Goal: Task Accomplishment & Management: Use online tool/utility

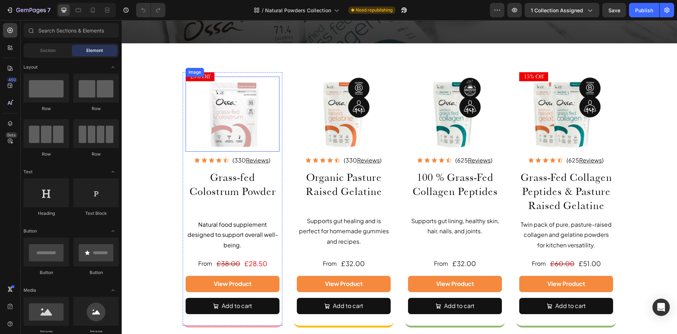
scroll to position [72, 0]
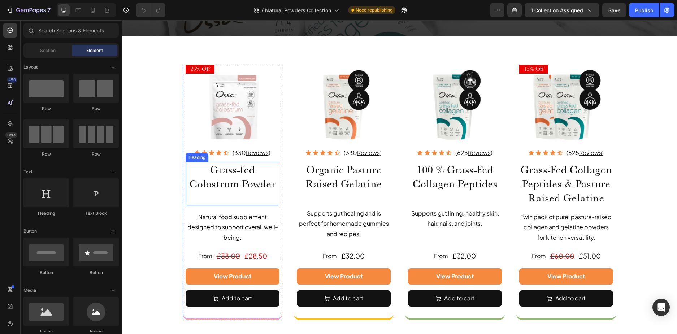
click at [208, 170] on h2 "Grass-fed Colostrum Powder" at bounding box center [233, 184] width 94 height 44
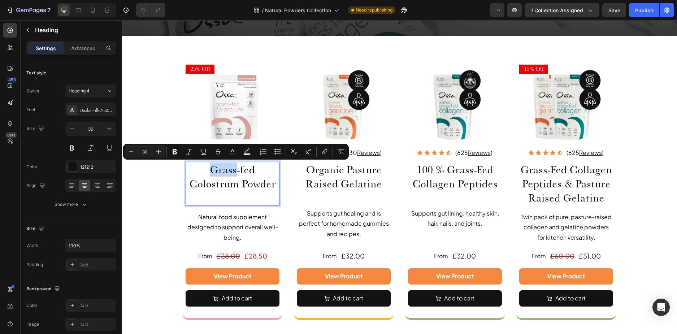
click at [206, 173] on p "Grass-fed Colostrum Powder" at bounding box center [232, 184] width 92 height 42
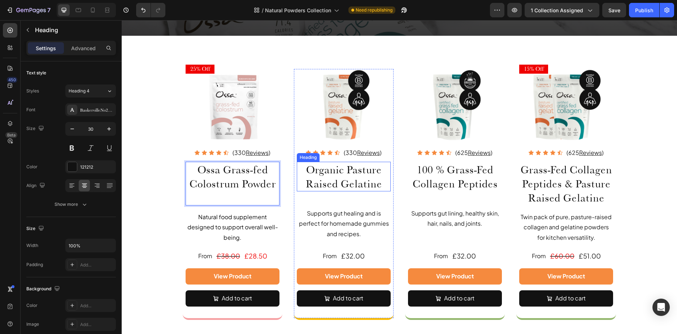
click at [342, 166] on h2 "Organic Pasture Raised Gelatine" at bounding box center [344, 177] width 94 height 30
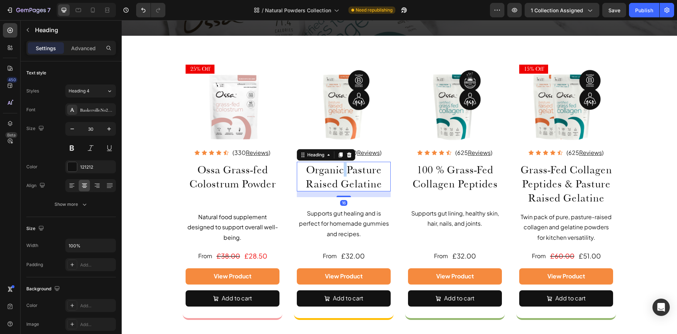
click at [342, 166] on h2 "Organic Pasture Raised Gelatine" at bounding box center [344, 177] width 94 height 30
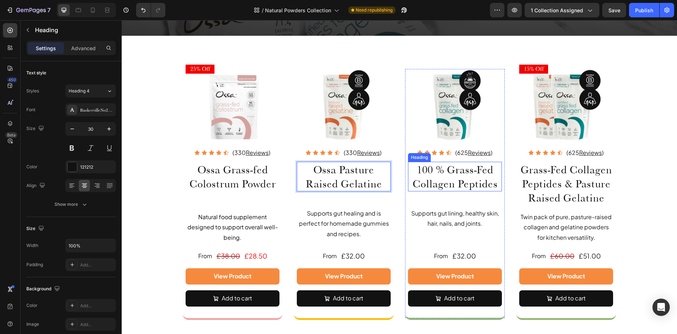
click at [437, 172] on h2 "100 % Grass-Fed Collagen Peptides" at bounding box center [455, 177] width 94 height 30
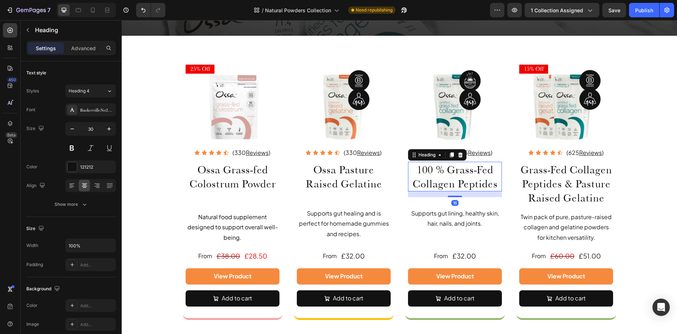
click at [443, 168] on h2 "100 % Grass-Fed Collagen Peptides" at bounding box center [455, 177] width 94 height 30
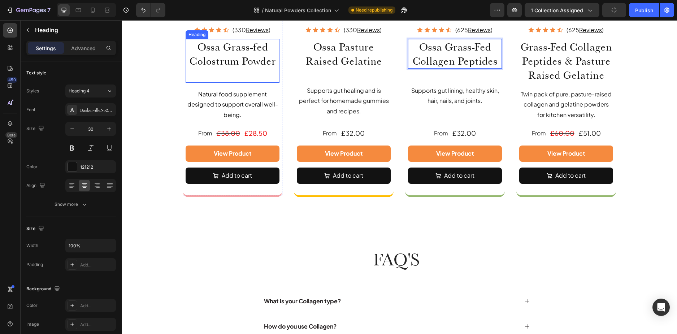
scroll to position [217, 0]
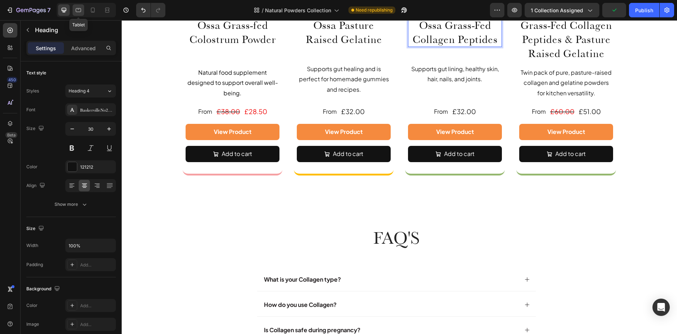
click at [78, 6] on div at bounding box center [79, 10] width 12 height 12
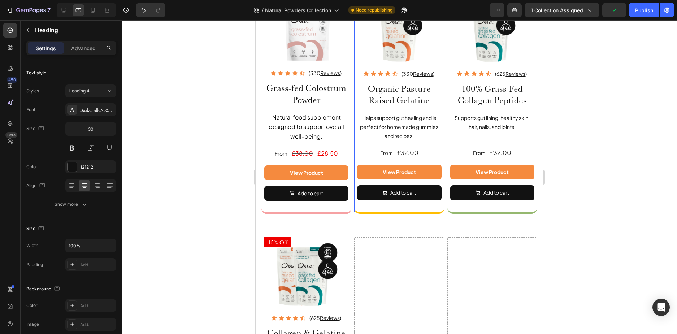
scroll to position [72, 0]
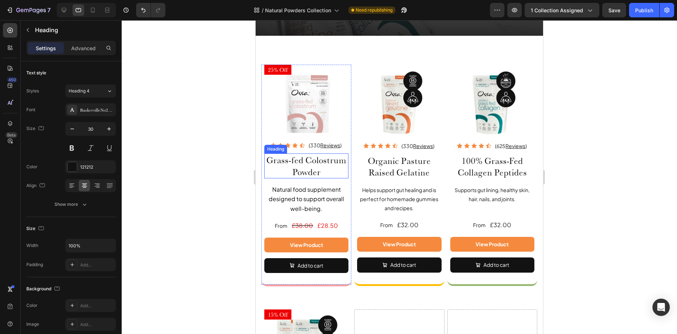
click at [301, 163] on h2 "Grass-fed Colostrum Powder" at bounding box center [306, 166] width 84 height 25
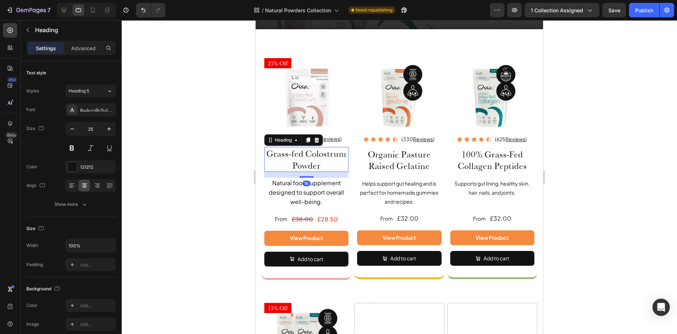
click at [274, 154] on h2 "Grass-fed Colostrum Powder" at bounding box center [306, 159] width 84 height 25
click at [266, 153] on p "Grass-fed Colostrum Powder" at bounding box center [306, 159] width 83 height 23
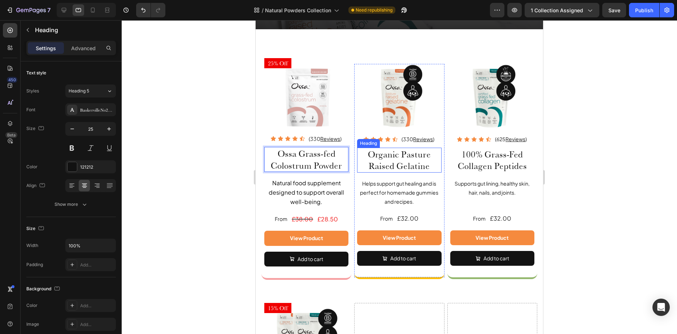
click at [393, 153] on h2 "Organic Pasture Raised Gelatine" at bounding box center [399, 160] width 84 height 25
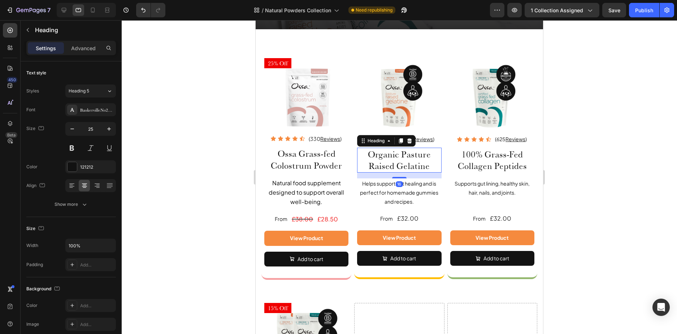
click at [396, 151] on h2 "Organic Pasture Raised Gelatine" at bounding box center [399, 160] width 84 height 25
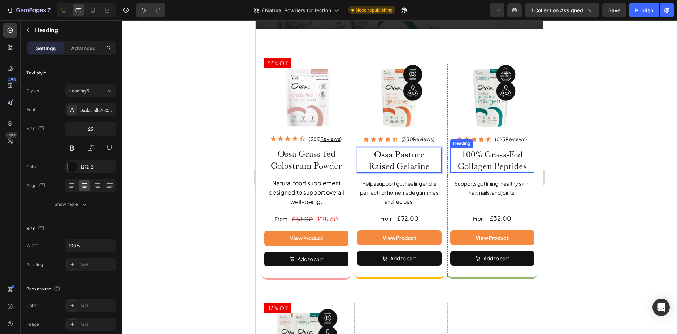
click at [476, 155] on h2 "100% Grass-Fed Collagen Peptides" at bounding box center [492, 160] width 84 height 25
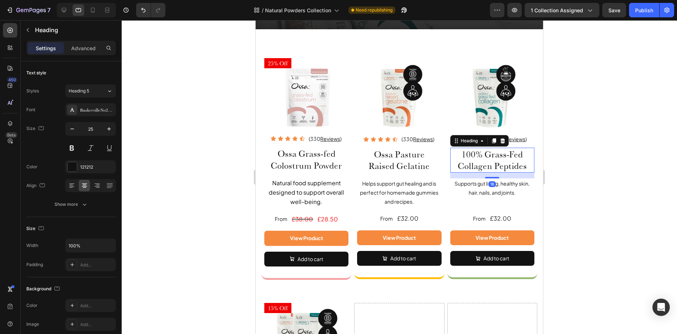
click at [480, 152] on h2 "100% Grass-Fed Collagen Peptides" at bounding box center [492, 160] width 84 height 25
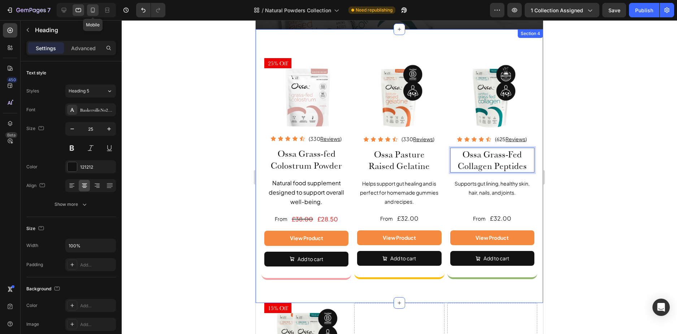
click at [93, 9] on icon at bounding box center [92, 10] width 7 height 7
type input "23"
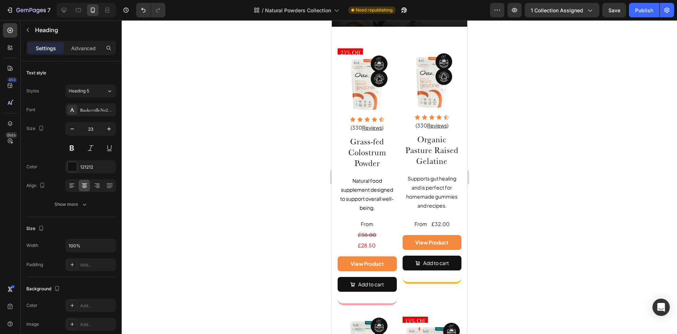
scroll to position [47, 0]
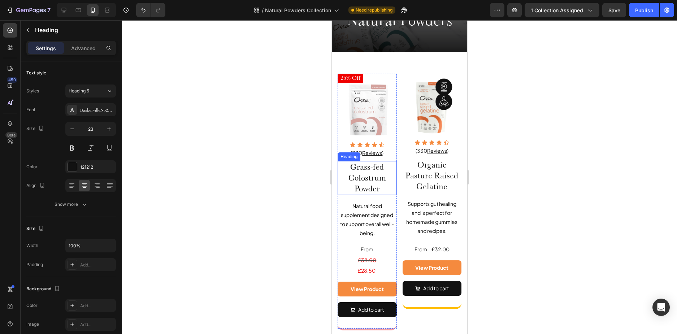
click at [348, 165] on h2 "Grass-fed Colostrum Powder" at bounding box center [366, 178] width 59 height 34
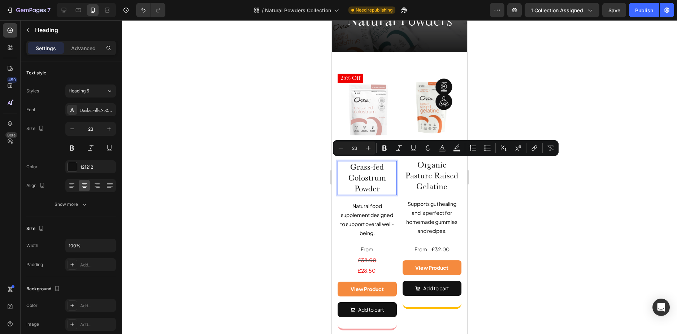
click at [349, 165] on p "Grass-fed Colostrum Powder" at bounding box center [367, 178] width 58 height 33
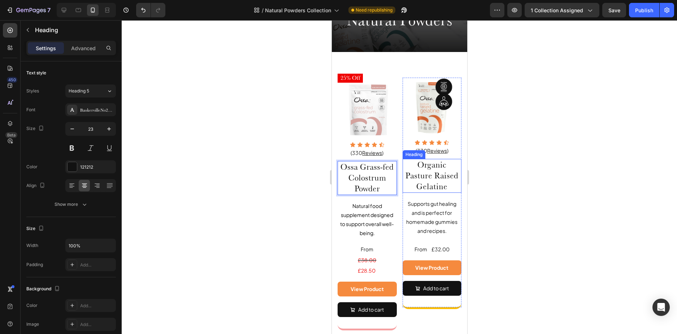
click at [428, 160] on h2 "Organic Pasture Raised Gelatine" at bounding box center [431, 176] width 59 height 34
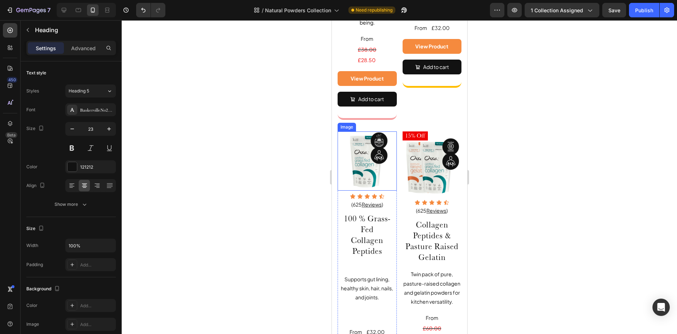
scroll to position [300, 0]
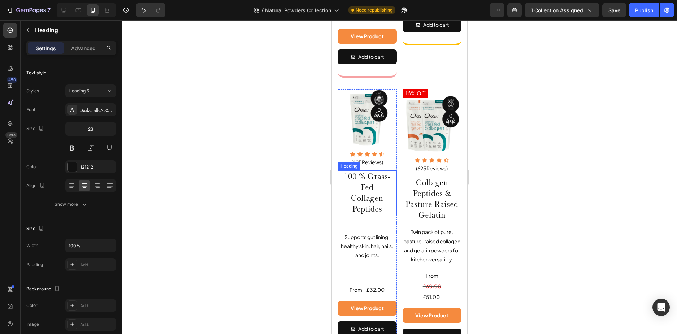
click at [362, 175] on h2 "100 % Grass-Fed Collagen Peptides" at bounding box center [366, 193] width 59 height 45
click at [363, 174] on h2 "100 % Grass-Fed Collagen Peptides" at bounding box center [366, 193] width 59 height 45
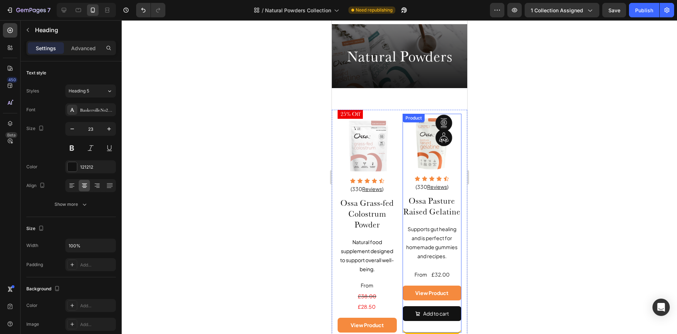
scroll to position [0, 0]
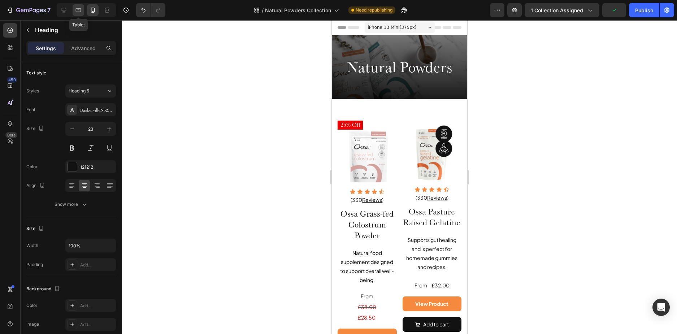
click at [82, 8] on div at bounding box center [79, 10] width 12 height 12
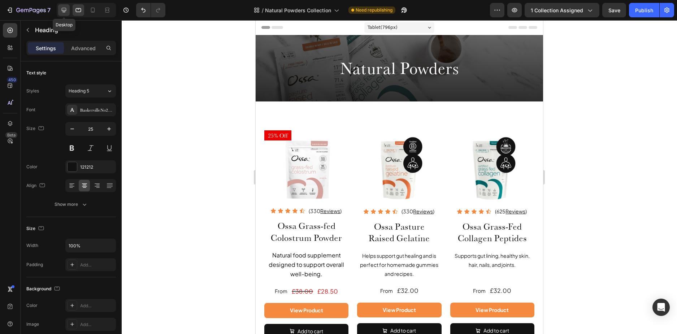
click at [69, 7] on div at bounding box center [64, 10] width 12 height 12
type input "20"
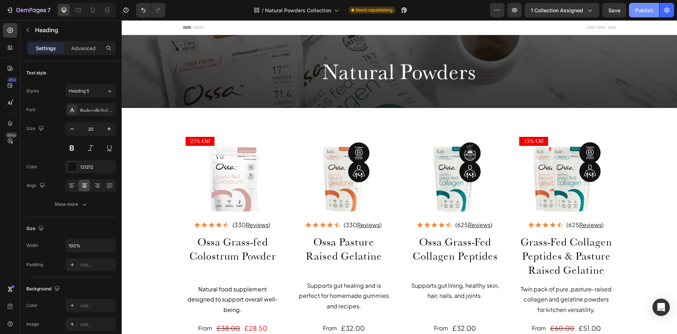
click at [640, 16] on button "Publish" at bounding box center [644, 10] width 30 height 14
click at [396, 8] on icon "button" at bounding box center [395, 10] width 5 height 5
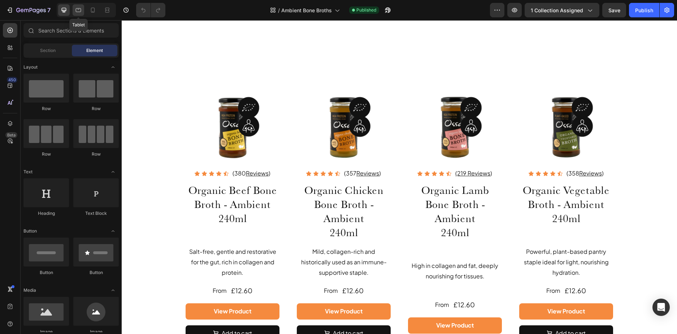
click at [79, 9] on icon at bounding box center [78, 10] width 5 height 4
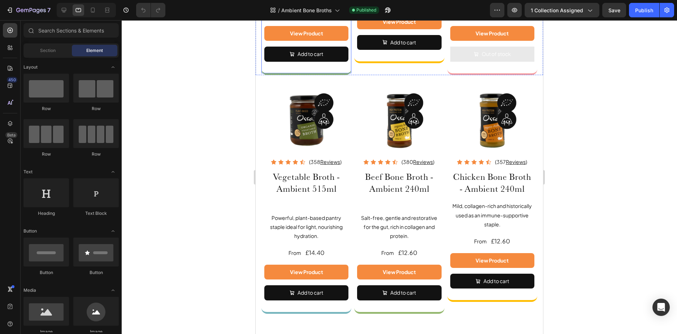
scroll to position [77, 0]
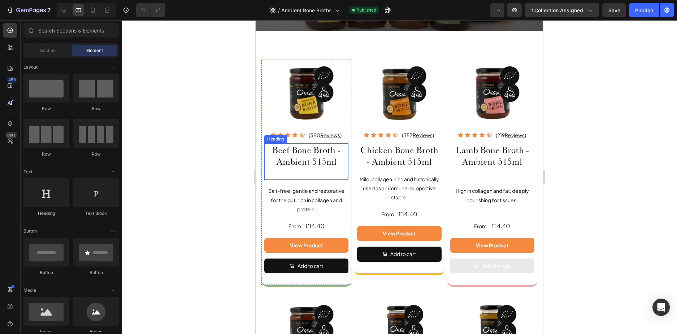
click at [273, 149] on h2 "Beef Bone Broth - Ambient 515ml" at bounding box center [306, 161] width 84 height 37
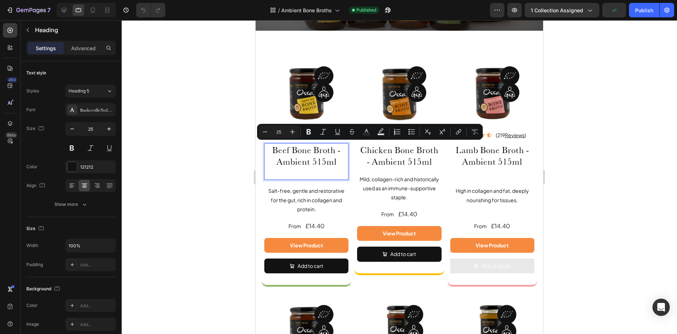
scroll to position [71, 0]
click at [270, 149] on p "Beef Bone Broth - Ambient 515ml" at bounding box center [306, 161] width 83 height 35
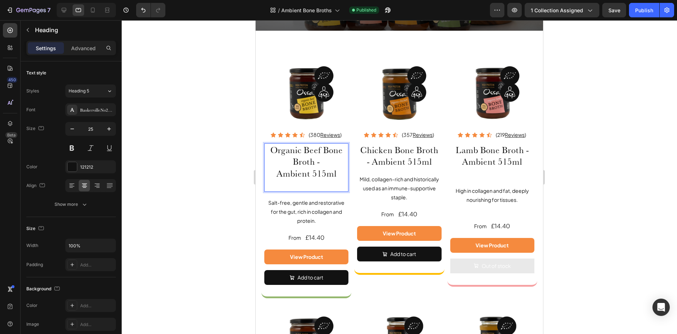
click at [308, 185] on p "Organic Beef Bone Broth - Ambient 515ml" at bounding box center [306, 167] width 83 height 47
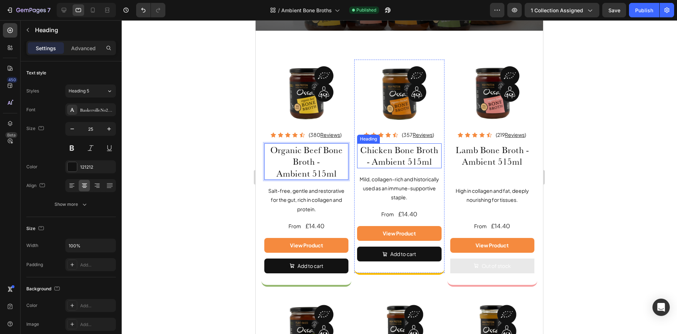
click at [359, 146] on h2 "Chicken Bone Broth - Ambient 515ml" at bounding box center [399, 155] width 84 height 25
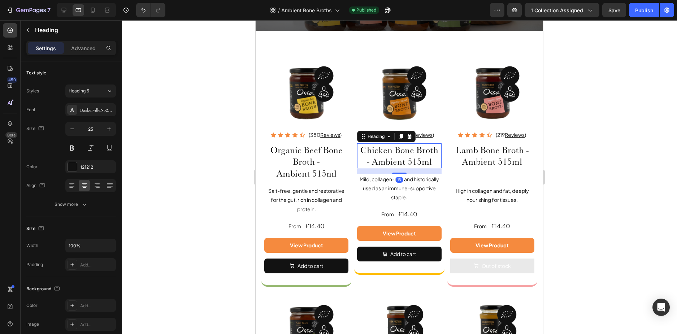
click at [359, 146] on h2 "Chicken Bone Broth - Ambient 515ml" at bounding box center [399, 155] width 84 height 25
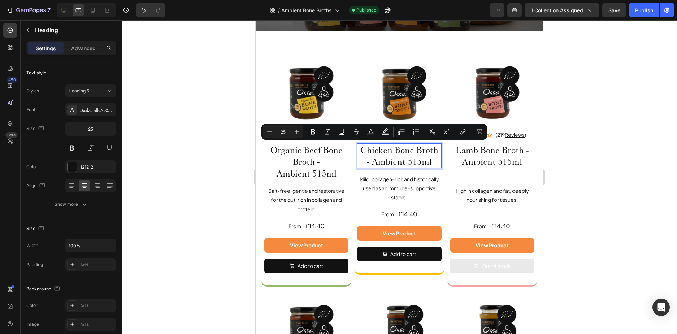
click at [363, 146] on p "Chicken Bone Broth - Ambient 515ml" at bounding box center [399, 155] width 83 height 23
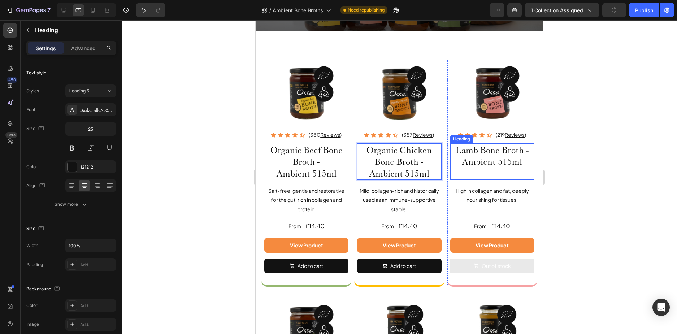
click at [458, 153] on h2 "Lamb Bone Broth - Ambient 515ml" at bounding box center [492, 161] width 84 height 37
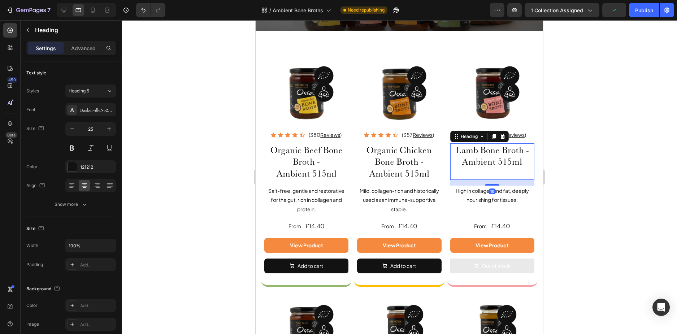
click at [497, 180] on div "16" at bounding box center [492, 183] width 84 height 6
click at [497, 173] on h2 "Lamb Bone Broth - Ambient 515ml" at bounding box center [492, 161] width 84 height 37
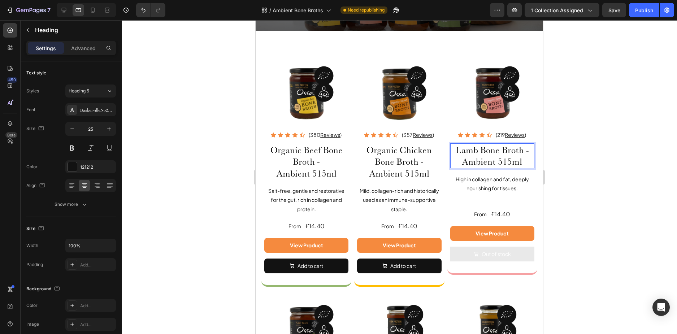
click at [451, 148] on p "Lamb Bone Broth - Ambient 515ml" at bounding box center [492, 155] width 83 height 23
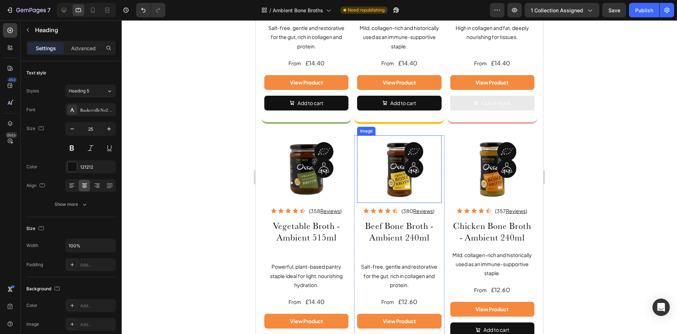
scroll to position [288, 0]
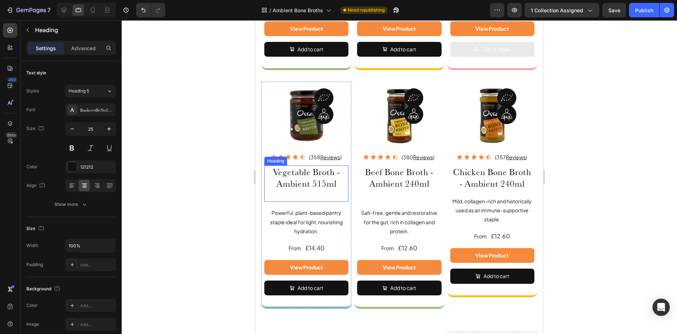
click at [272, 171] on h2 "Vegetable Broth - Ambient 515ml" at bounding box center [306, 183] width 84 height 37
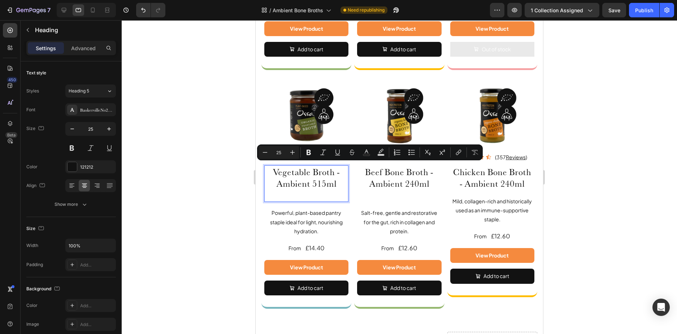
click at [271, 170] on p "Vegetable Broth - Ambient 515ml" at bounding box center [306, 183] width 83 height 35
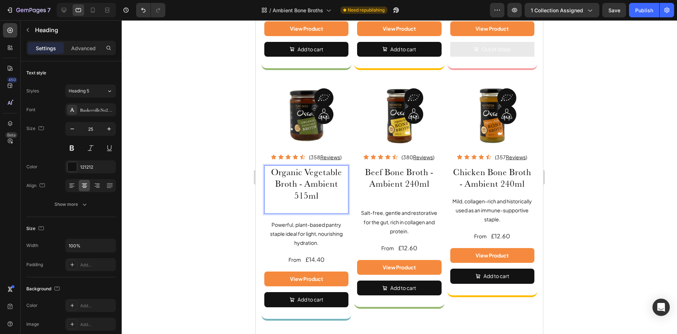
click at [313, 207] on p "Organic Vegetable Broth - Ambient 515ml" at bounding box center [306, 189] width 83 height 47
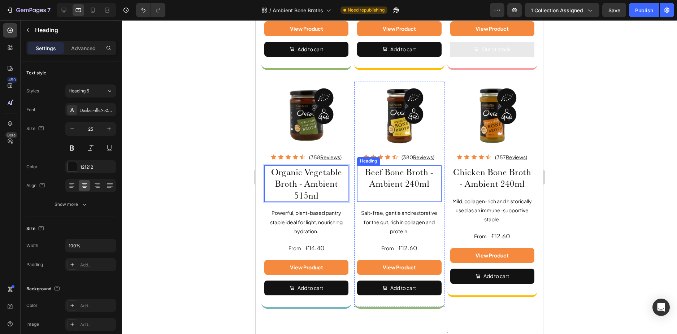
click at [362, 172] on h2 "Beef Bone Broth - Ambient 240ml" at bounding box center [399, 183] width 84 height 37
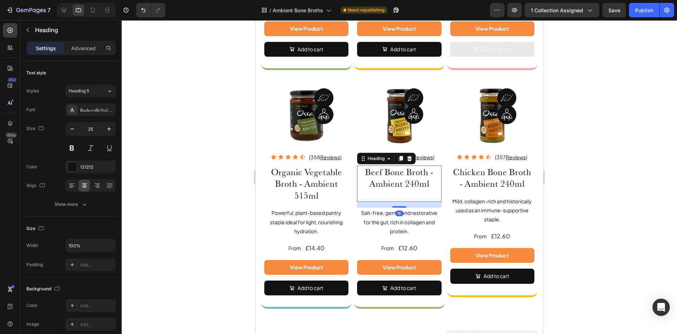
click at [364, 170] on h2 "Beef Bone Broth - Ambient 240ml" at bounding box center [399, 183] width 84 height 37
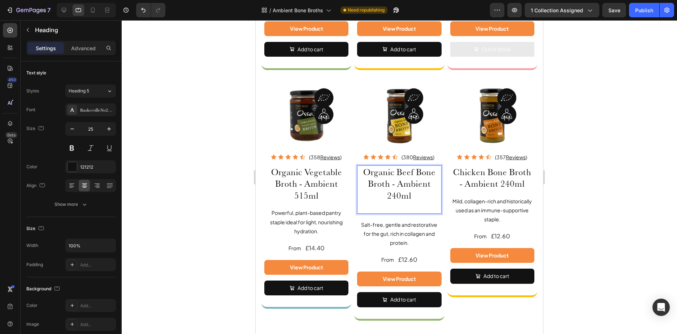
click at [392, 198] on p "Organic Beef Bone Broth - Ambient 240ml" at bounding box center [399, 189] width 83 height 47
click at [394, 201] on p "Organic Beef Bone Broth - Ambient 240ml" at bounding box center [399, 189] width 83 height 47
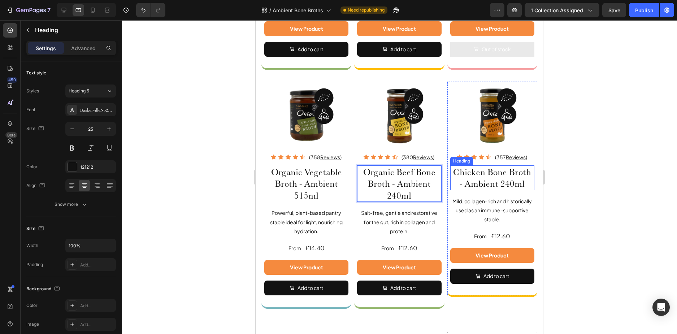
click at [453, 171] on h2 "Chicken Bone Broth - Ambient 240ml" at bounding box center [492, 177] width 84 height 25
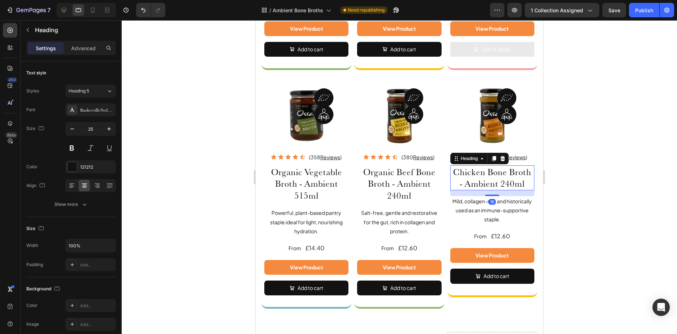
click at [453, 171] on h2 "Chicken Bone Broth - Ambient 240ml" at bounding box center [492, 177] width 84 height 25
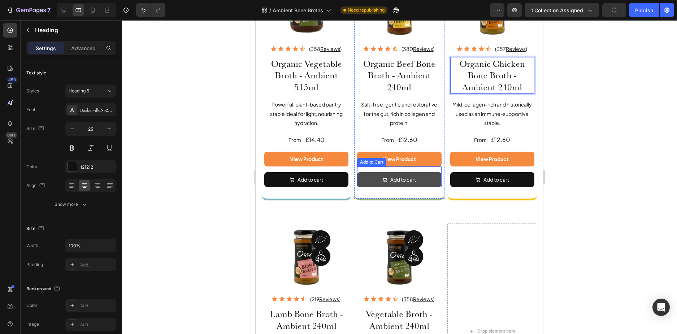
scroll to position [504, 0]
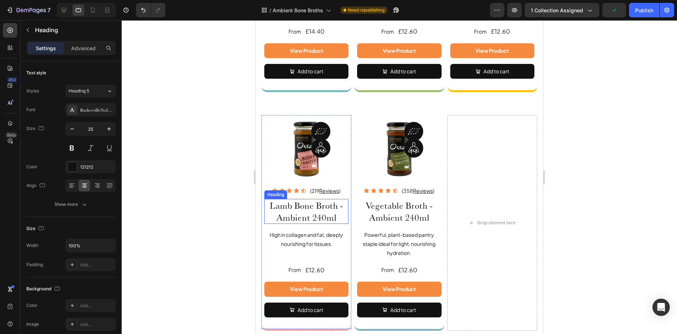
click at [273, 201] on h2 "Lamb Bone Broth - Ambient 240ml" at bounding box center [306, 211] width 84 height 25
click at [271, 202] on h2 "Lamb Bone Broth - Ambient 240ml" at bounding box center [306, 211] width 84 height 25
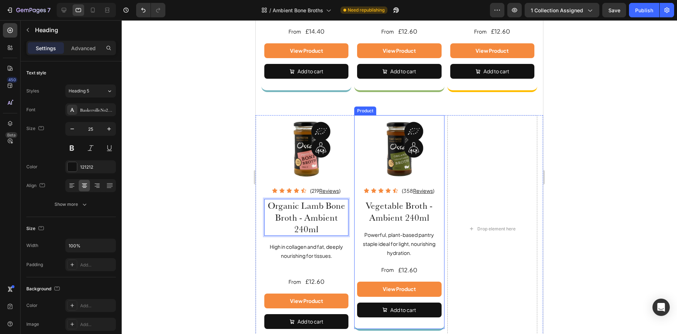
click at [361, 202] on h2 "Vegetable Broth - Ambient 240ml" at bounding box center [399, 211] width 84 height 25
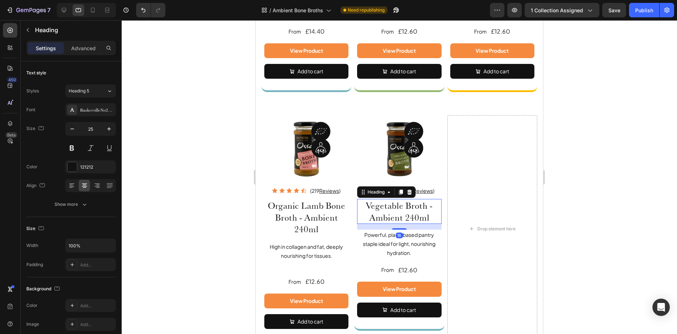
click at [361, 202] on h2 "Vegetable Broth - Ambient 240ml" at bounding box center [399, 211] width 84 height 25
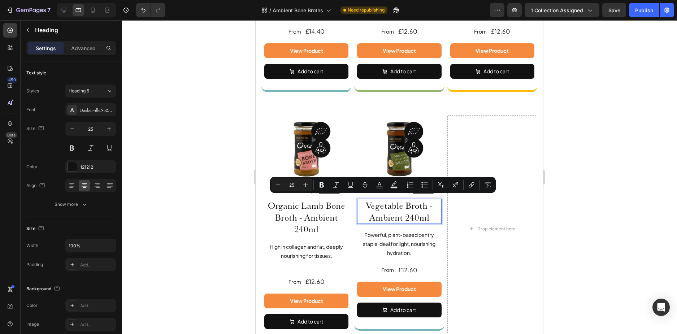
click at [361, 204] on p "Vegetable Broth - Ambient 240ml" at bounding box center [399, 211] width 83 height 23
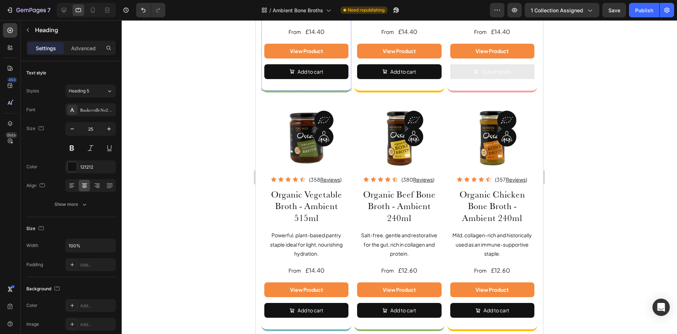
scroll to position [143, 0]
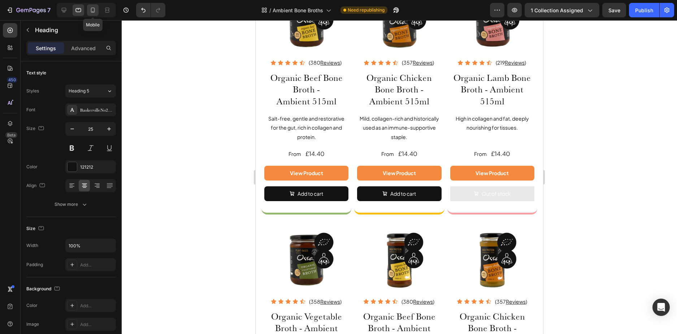
click at [94, 10] on icon at bounding box center [92, 10] width 7 height 7
type input "23"
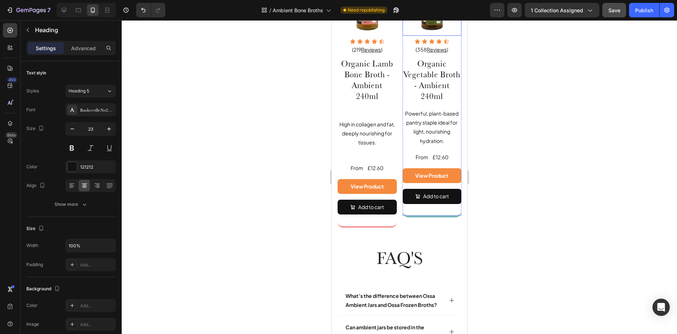
scroll to position [831, 0]
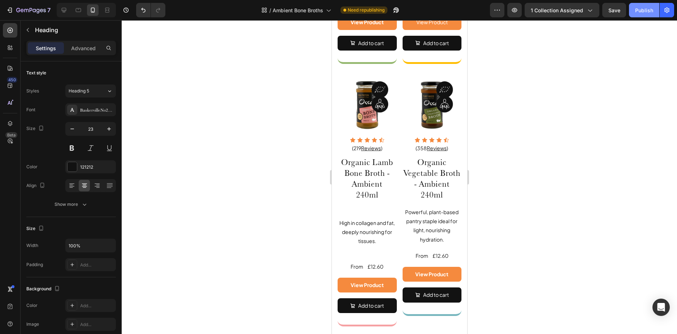
click at [637, 11] on div "Publish" at bounding box center [644, 11] width 18 height 8
click at [392, 12] on icon "button" at bounding box center [387, 10] width 7 height 7
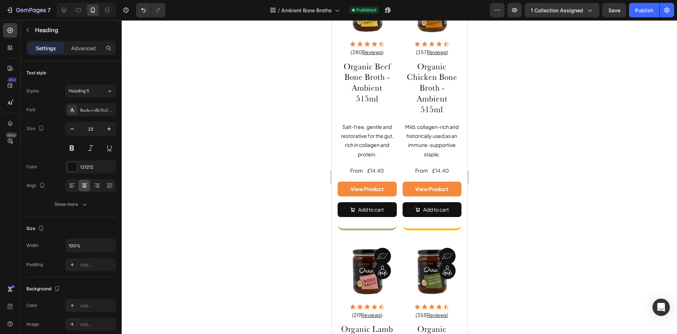
scroll to position [0, 0]
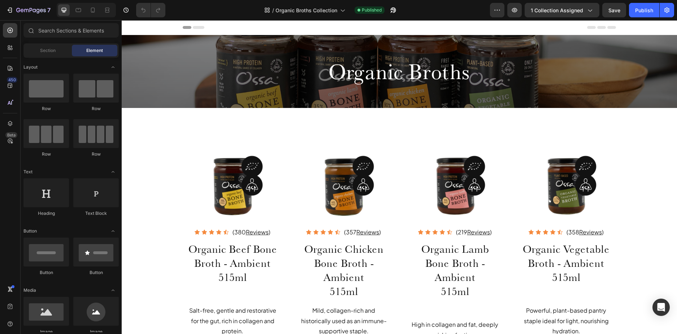
click at [72, 13] on div at bounding box center [86, 10] width 59 height 14
click at [77, 13] on icon at bounding box center [78, 10] width 7 height 7
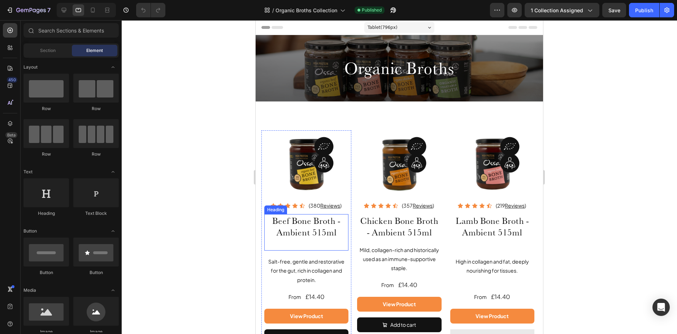
click at [272, 220] on h2 "Beef Bone Broth - Ambient 515ml" at bounding box center [306, 232] width 84 height 37
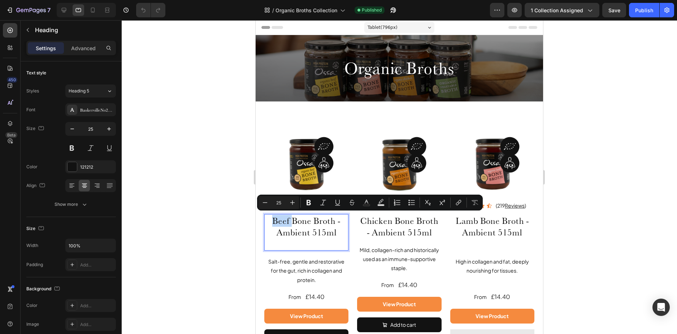
click at [271, 221] on p "Beef Bone Broth - Ambient 515ml" at bounding box center [306, 232] width 83 height 35
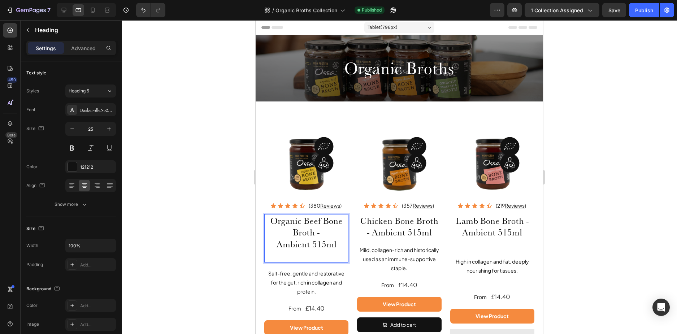
click at [311, 257] on p "Organic Beef Bone Broth - Ambient 515ml" at bounding box center [306, 238] width 83 height 47
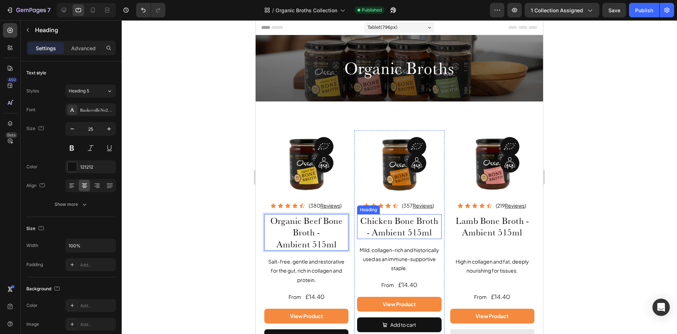
click at [358, 221] on h2 "Chicken Bone Broth - Ambient 515ml" at bounding box center [399, 226] width 84 height 25
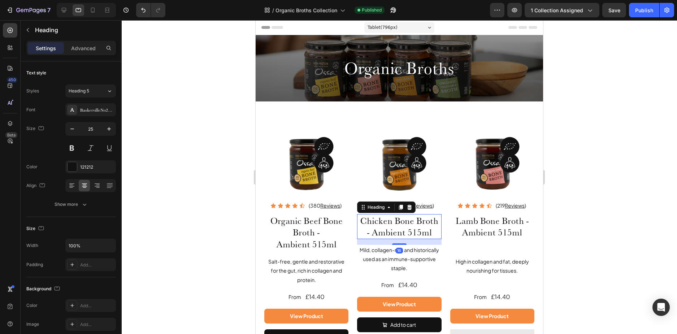
click at [358, 218] on h2 "Chicken Bone Broth - Ambient 515ml" at bounding box center [399, 226] width 84 height 25
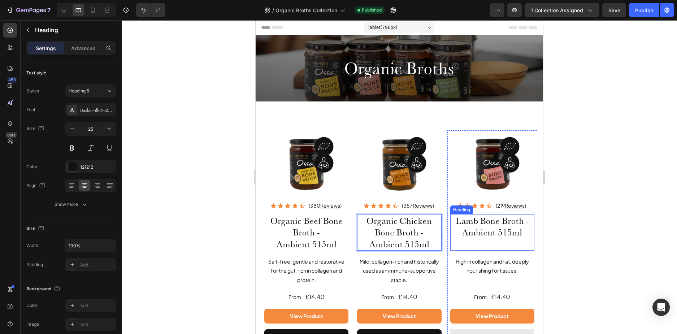
click at [452, 220] on h2 "Lamb Bone Broth - Ambient 515ml" at bounding box center [492, 232] width 84 height 37
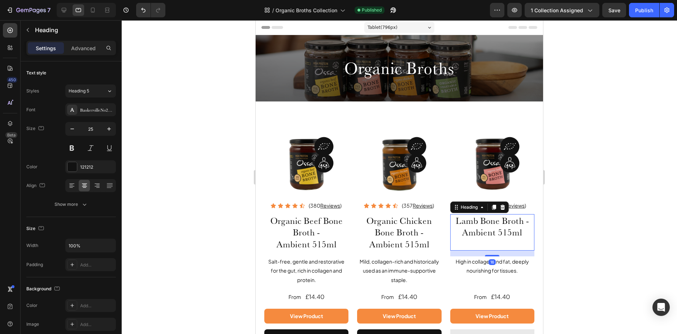
click at [491, 246] on h2 "Lamb Bone Broth - Ambient 515ml" at bounding box center [492, 232] width 84 height 37
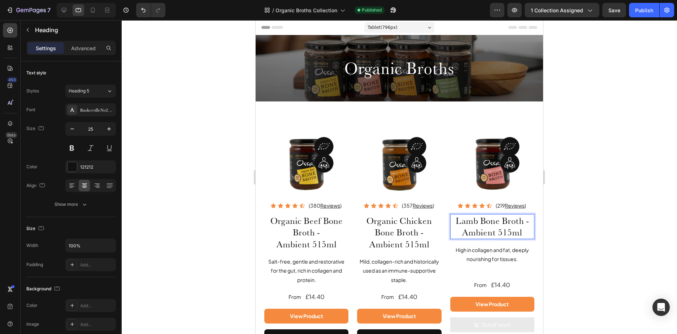
click at [451, 219] on p "Lamb Bone Broth - Ambient 515ml" at bounding box center [492, 226] width 83 height 23
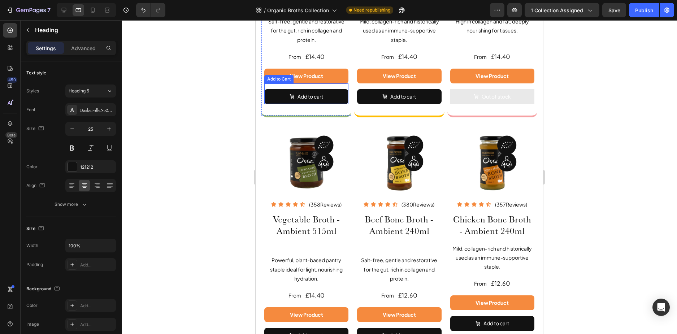
scroll to position [253, 0]
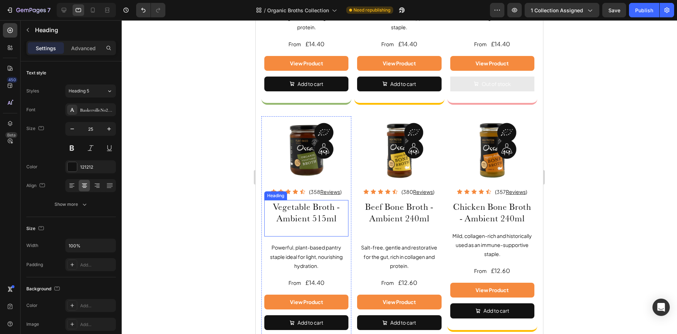
click at [288, 211] on h2 "Vegetable Broth - Ambient 515ml" at bounding box center [306, 218] width 84 height 37
click at [273, 206] on h2 "Vegetable Broth - Ambient 515ml" at bounding box center [306, 218] width 84 height 37
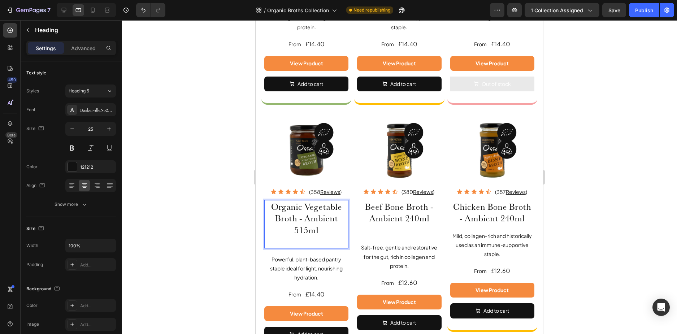
click at [305, 236] on p "Organic Vegetable Broth - Ambient 515ml" at bounding box center [306, 224] width 83 height 47
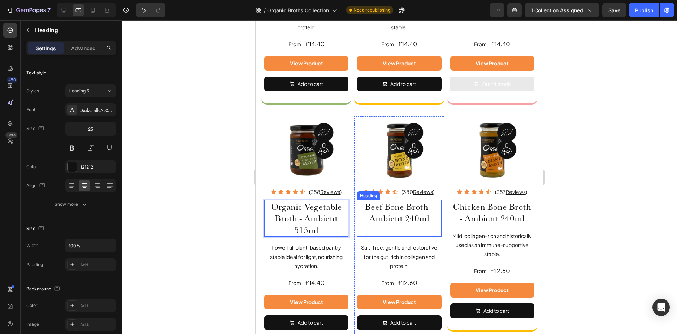
click at [381, 228] on h2 "Beef Bone Broth - Ambient 240ml" at bounding box center [399, 218] width 84 height 37
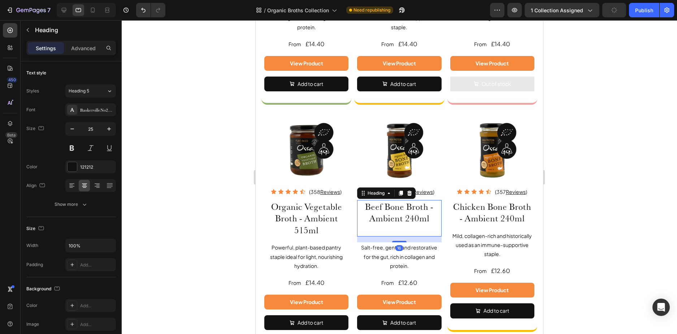
click at [385, 228] on h2 "Beef Bone Broth - Ambient 240ml" at bounding box center [399, 218] width 84 height 37
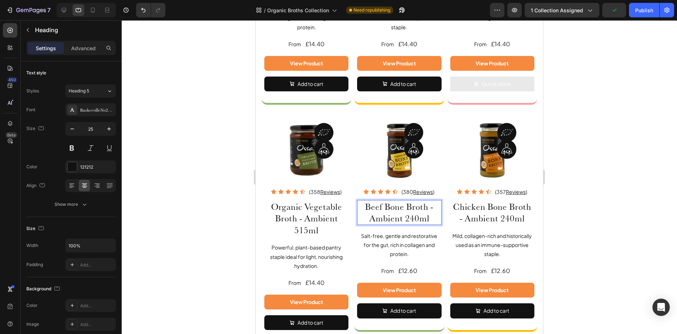
click at [359, 203] on p "Beef Bone Broth - Ambient 240ml" at bounding box center [399, 212] width 83 height 23
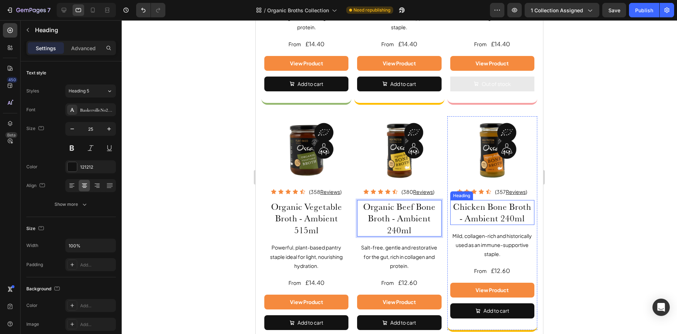
click at [450, 203] on h2 "Chicken Bone Broth - Ambient 240ml" at bounding box center [492, 212] width 84 height 25
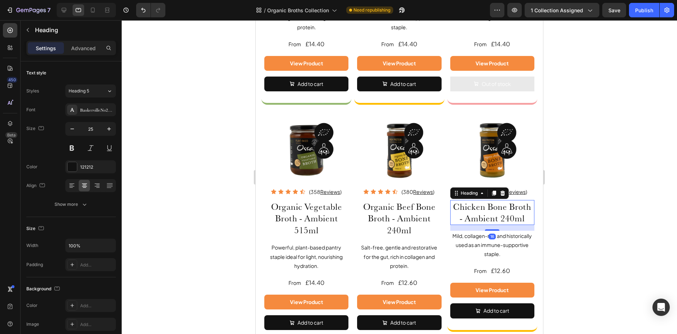
click at [450, 203] on h2 "Chicken Bone Broth - Ambient 240ml" at bounding box center [492, 212] width 84 height 25
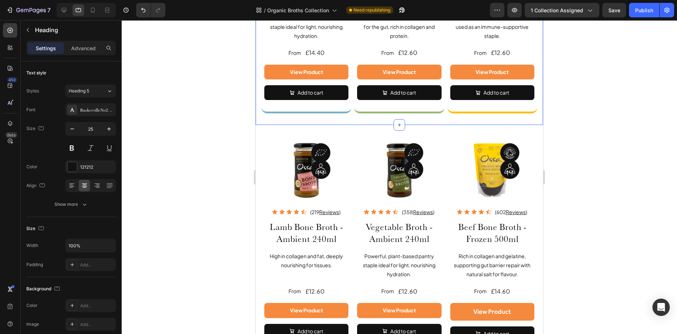
scroll to position [578, 0]
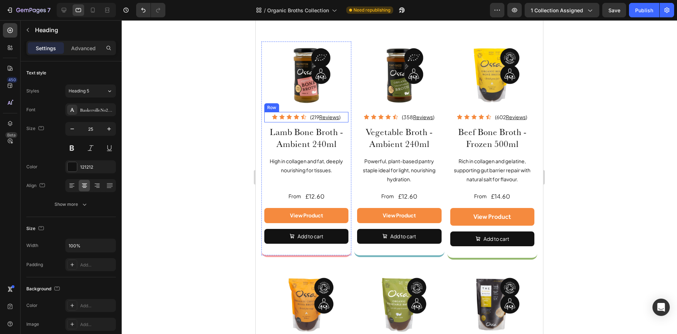
click at [271, 132] on h2 "Lamb Bone Broth - Ambient 240ml" at bounding box center [306, 137] width 84 height 25
click at [267, 126] on h2 "Lamb Bone Broth - Ambient 240ml" at bounding box center [306, 137] width 84 height 25
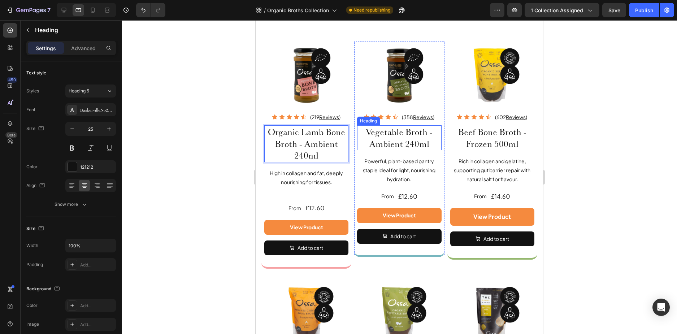
click at [365, 130] on h2 "Vegetable Broth - Ambient 240ml" at bounding box center [399, 137] width 84 height 25
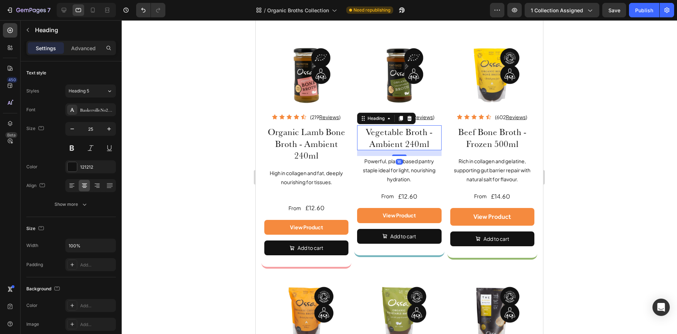
click at [364, 129] on h2 "Vegetable Broth - Ambient 240ml" at bounding box center [399, 137] width 84 height 25
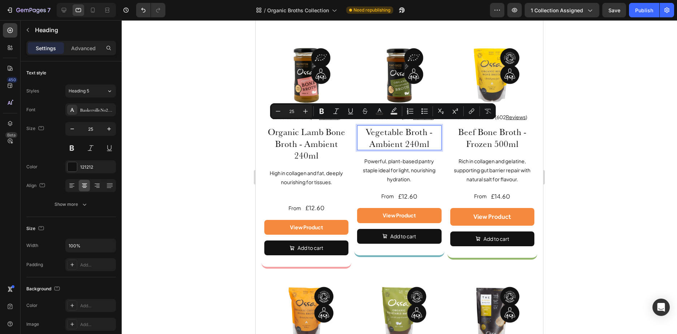
click at [364, 129] on p "Vegetable Broth - Ambient 240ml" at bounding box center [399, 137] width 83 height 23
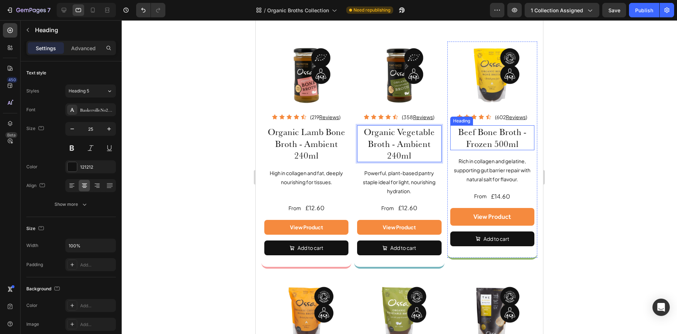
click at [450, 129] on h2 "Beef Bone Broth - Frozen 500ml" at bounding box center [492, 137] width 84 height 25
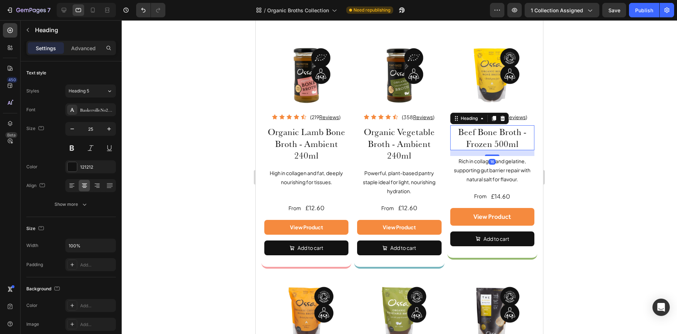
click at [453, 128] on h2 "Beef Bone Broth - Frozen 500ml" at bounding box center [492, 137] width 84 height 25
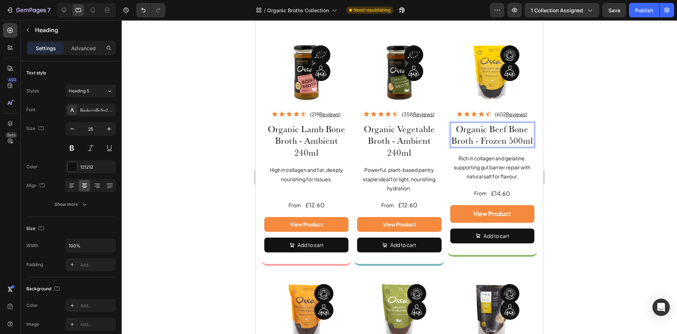
scroll to position [759, 0]
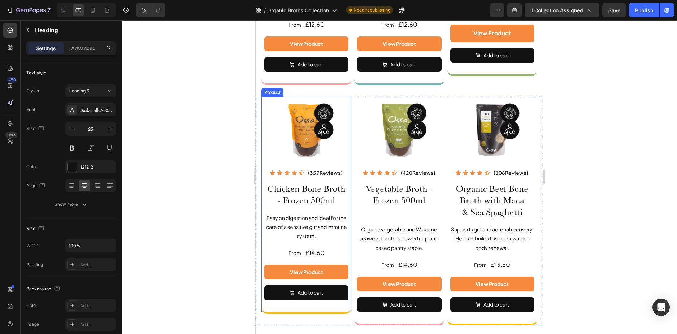
click at [263, 190] on div "Image Icon Icon Icon Icon Icon Icon List (357 Reviews ) Text Block Row Chicken …" at bounding box center [307, 205] width 90 height 217
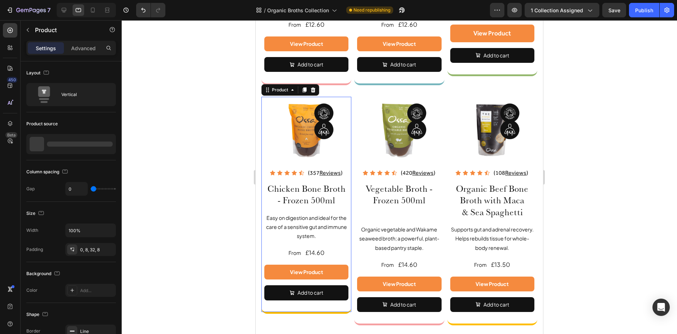
click at [271, 190] on h2 "Chicken Bone Broth - Frozen 500ml" at bounding box center [306, 194] width 84 height 25
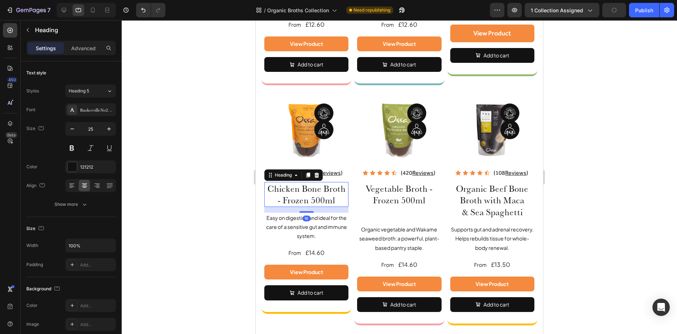
click at [267, 188] on h2 "Chicken Bone Broth - Frozen 500ml" at bounding box center [306, 194] width 84 height 25
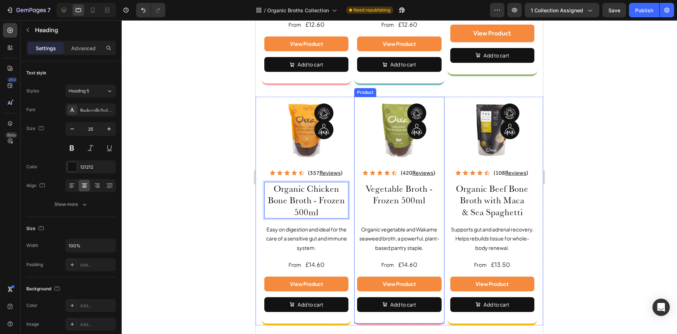
drag, startPoint x: 378, startPoint y: 219, endPoint x: 381, endPoint y: 214, distance: 6.0
click at [379, 218] on div "Vegetable Broth - Frozen 500ml Heading Organic vegetable and Wakame seaweed bro…" at bounding box center [399, 247] width 84 height 130
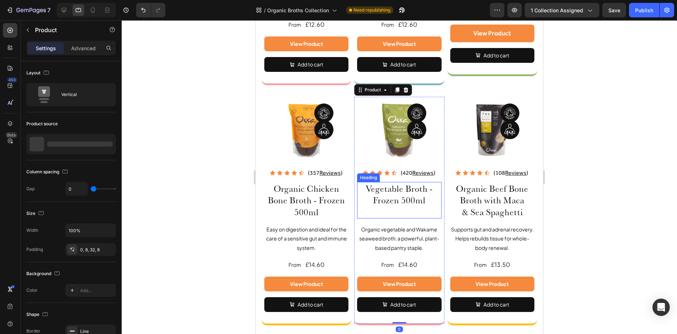
click at [384, 213] on h2 "Vegetable Broth - Frozen 500ml" at bounding box center [399, 200] width 84 height 37
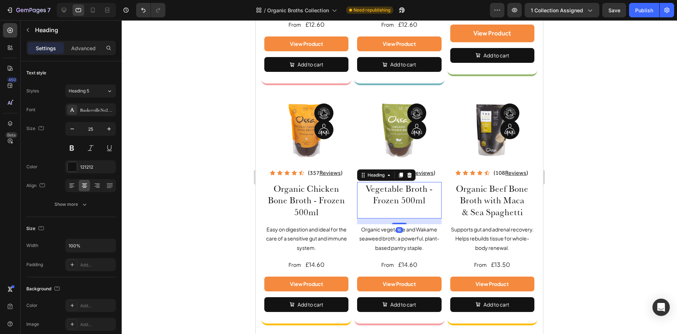
click at [384, 213] on h2 "Vegetable Broth - Frozen 500ml" at bounding box center [399, 200] width 84 height 37
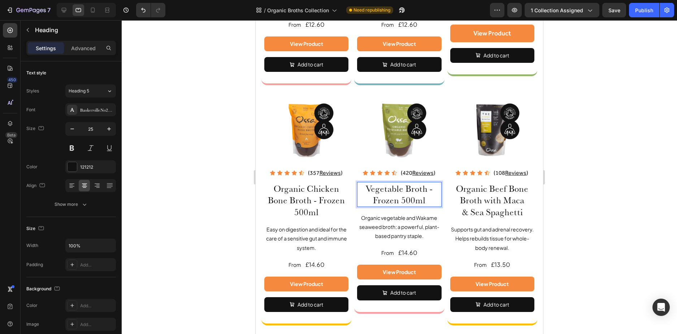
click at [361, 187] on p "Vegetable Broth - Frozen 500ml" at bounding box center [399, 194] width 83 height 23
click at [455, 188] on h2 "Organic Beef Bone Broth with Maca & Sea Spaghetti" at bounding box center [492, 200] width 84 height 37
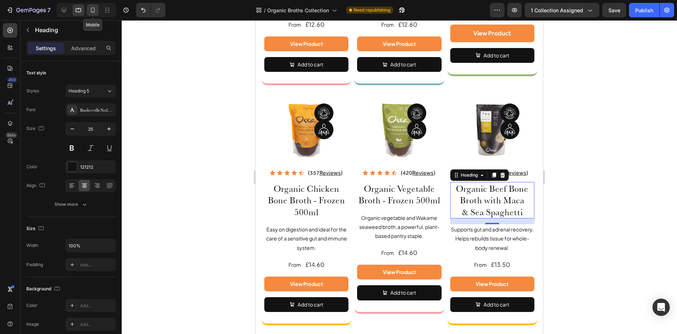
click at [96, 9] on icon at bounding box center [92, 10] width 7 height 7
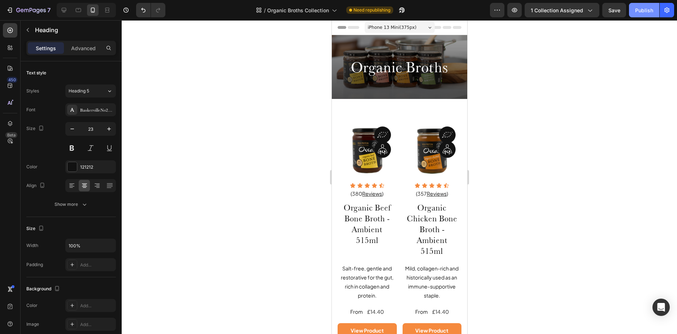
click at [642, 14] on button "Publish" at bounding box center [644, 10] width 30 height 14
click at [73, 10] on div at bounding box center [79, 10] width 12 height 12
type input "25"
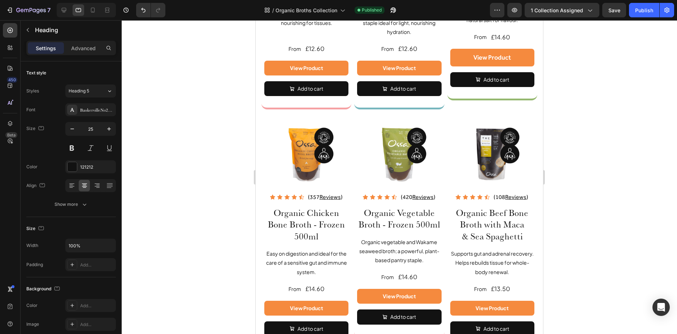
scroll to position [828, 0]
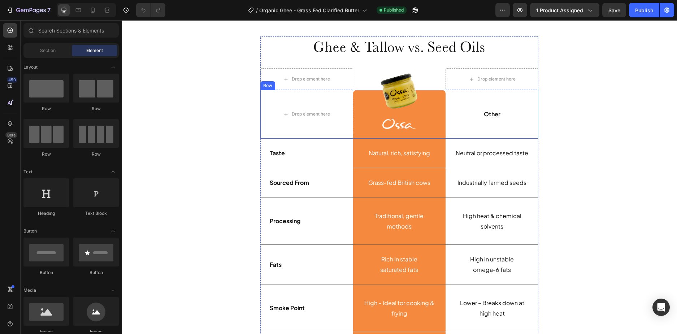
scroll to position [1553, 0]
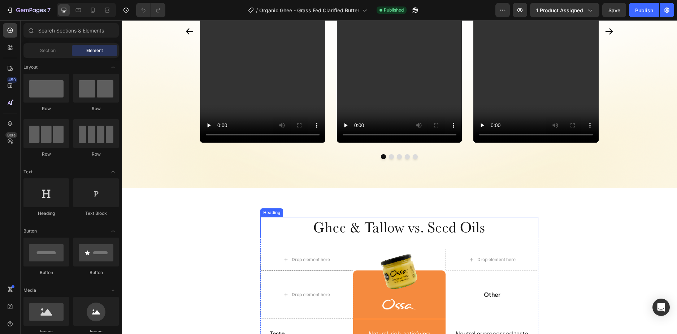
click at [292, 229] on h2 "Ghee & Tallow vs. Seed Oils" at bounding box center [399, 227] width 278 height 20
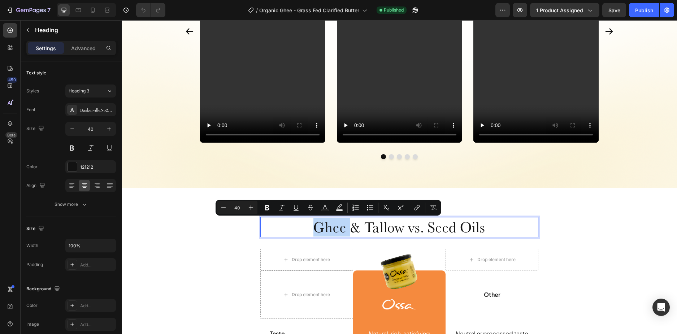
click at [303, 228] on p "Ghee & Tallow vs. Seed Oils" at bounding box center [399, 227] width 277 height 19
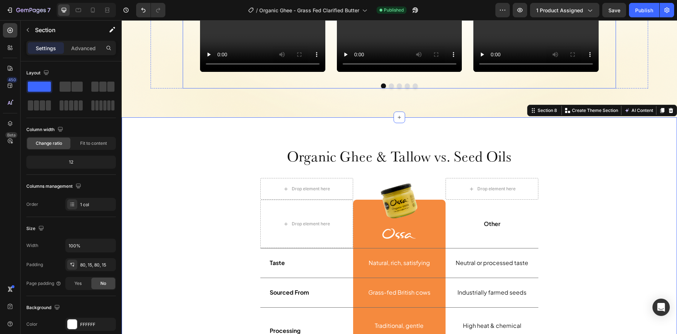
scroll to position [1626, 0]
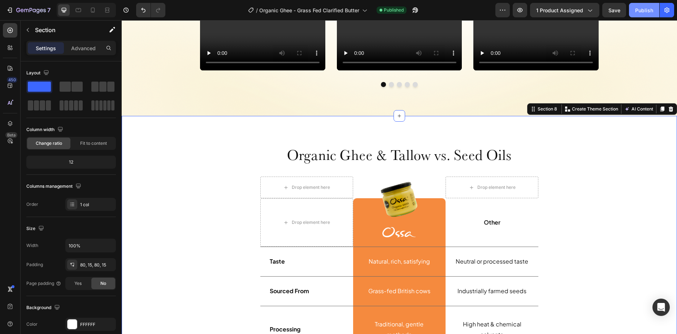
click at [640, 11] on div "Publish" at bounding box center [644, 11] width 18 height 8
click at [79, 13] on icon at bounding box center [78, 10] width 7 height 7
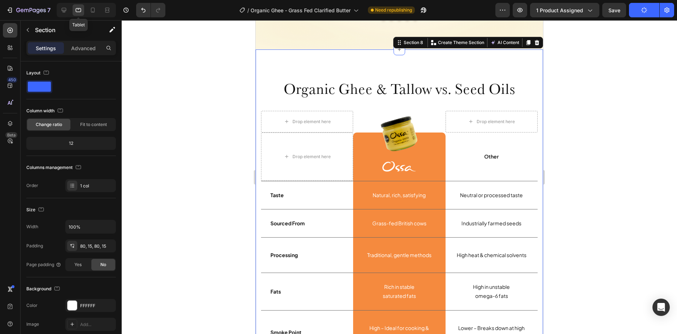
scroll to position [1606, 0]
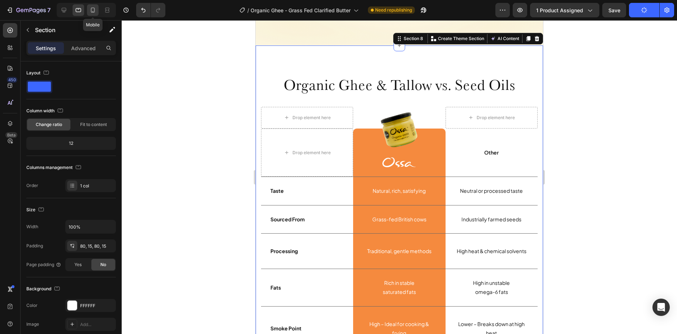
click at [90, 9] on icon at bounding box center [92, 10] width 7 height 7
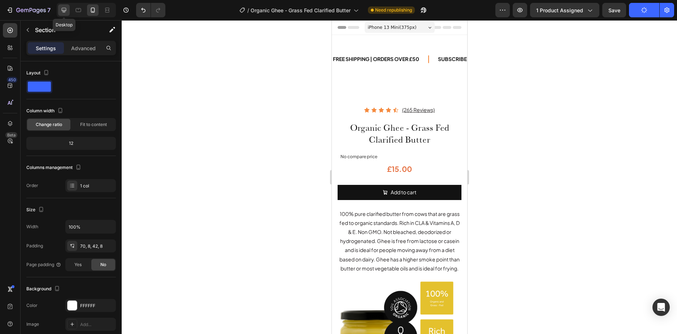
click at [61, 9] on icon at bounding box center [63, 10] width 7 height 7
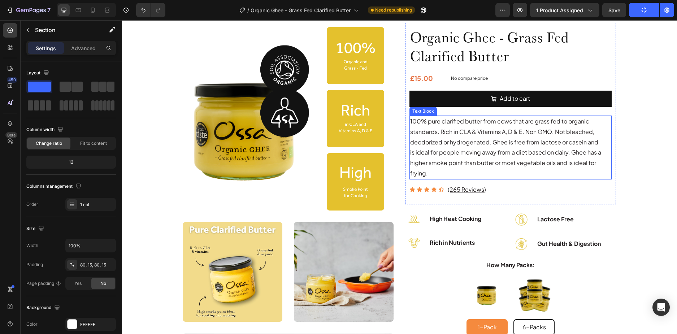
scroll to position [20, 0]
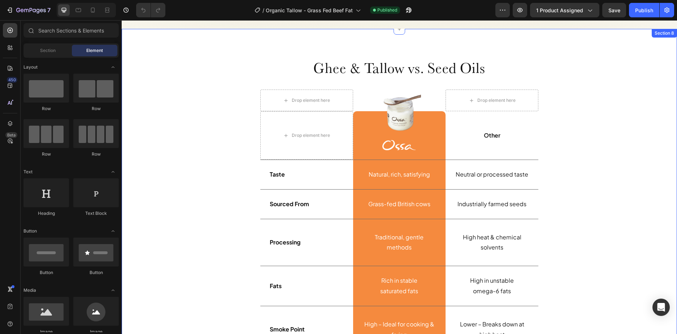
scroll to position [1698, 0]
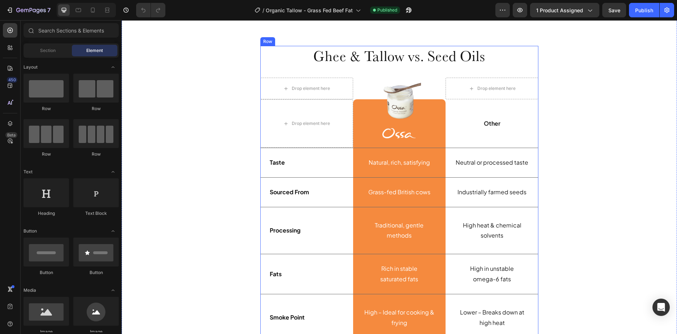
click at [302, 57] on h2 "Ghee & Tallow vs. Seed Oils" at bounding box center [399, 56] width 278 height 20
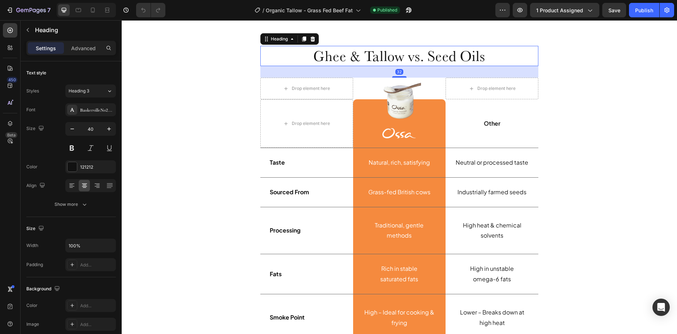
click at [302, 57] on h2 "Ghee & Tallow vs. Seed Oils" at bounding box center [399, 56] width 278 height 20
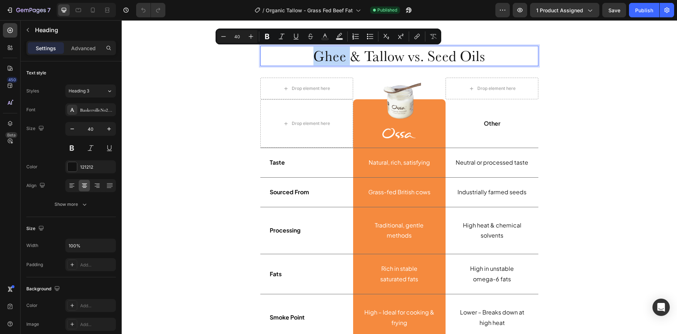
click at [302, 56] on p "Ghee & Tallow vs. Seed Oils" at bounding box center [399, 56] width 277 height 19
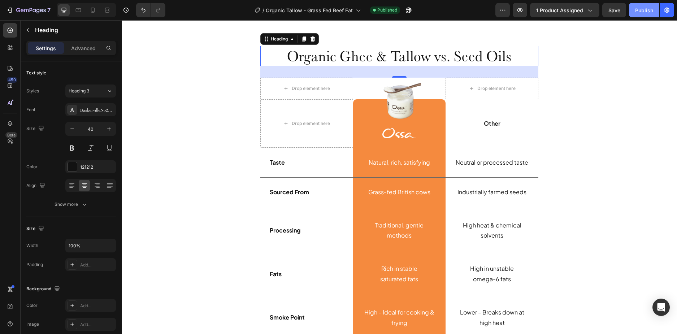
click at [638, 10] on div "Publish" at bounding box center [644, 11] width 18 height 8
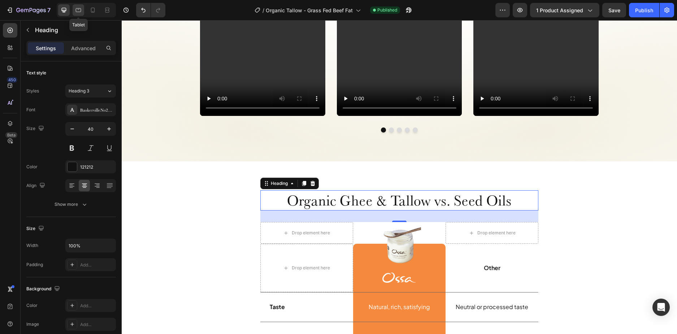
click at [77, 10] on icon at bounding box center [78, 10] width 7 height 7
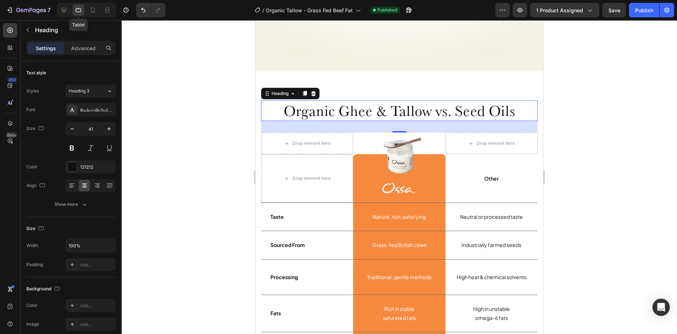
scroll to position [1698, 0]
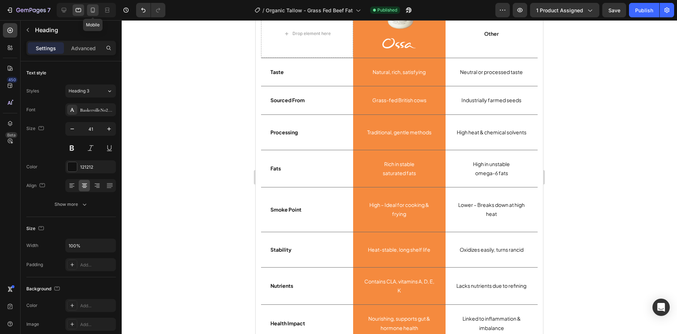
click at [91, 7] on icon at bounding box center [92, 10] width 7 height 7
type input "36"
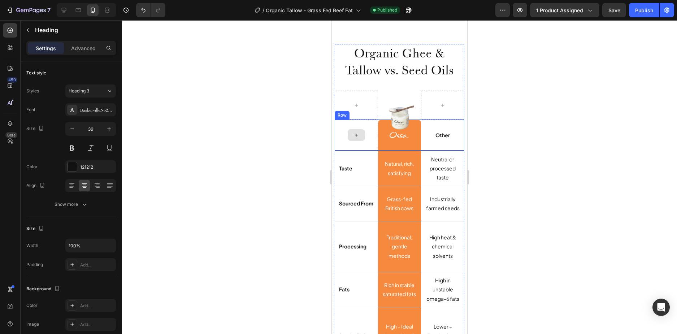
scroll to position [1164, 0]
